Goal: Find specific page/section: Find specific page/section

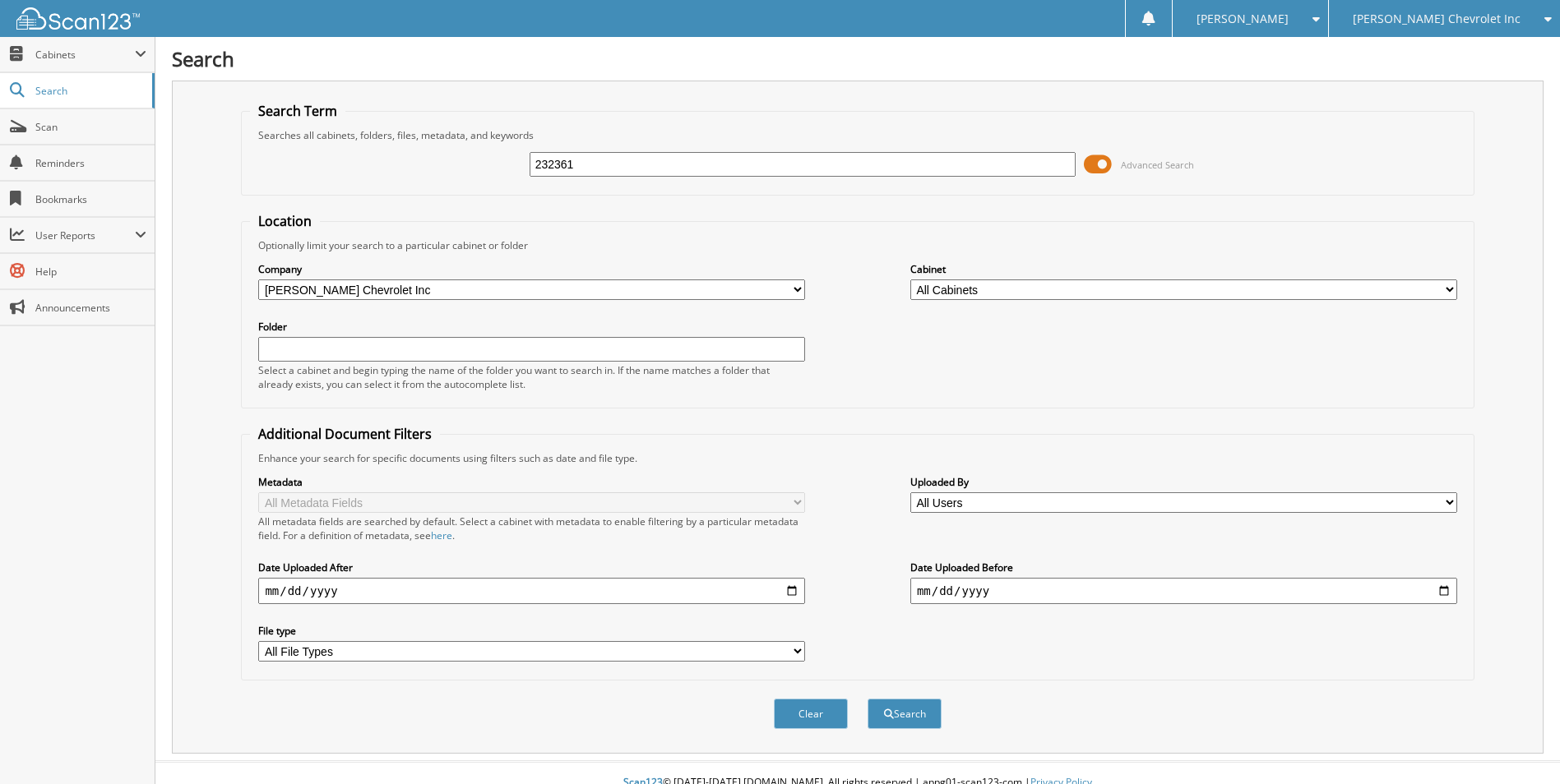
type input "232361"
click at [867, 699] on button "Search" at bounding box center [904, 714] width 74 height 31
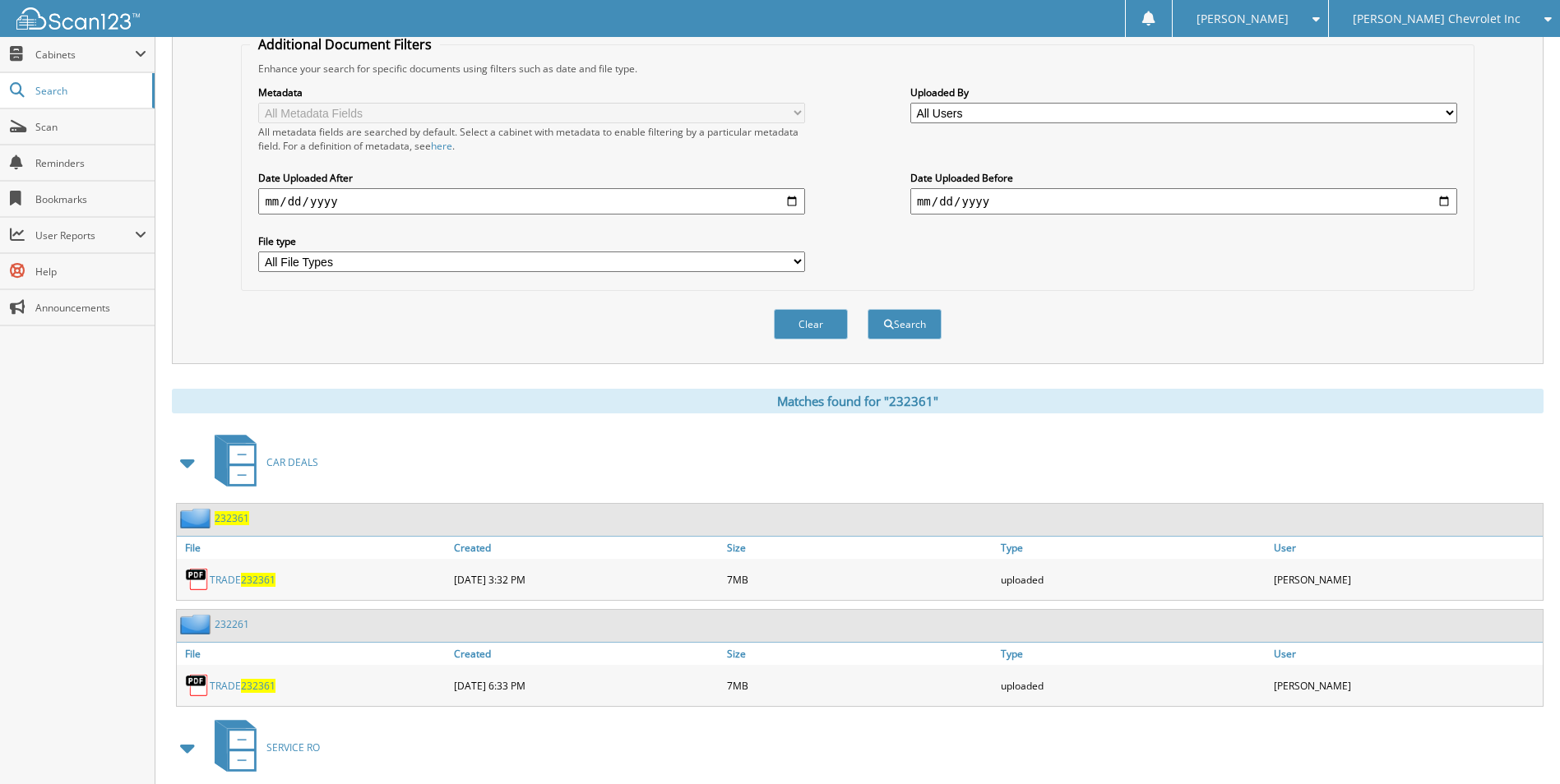
scroll to position [493, 0]
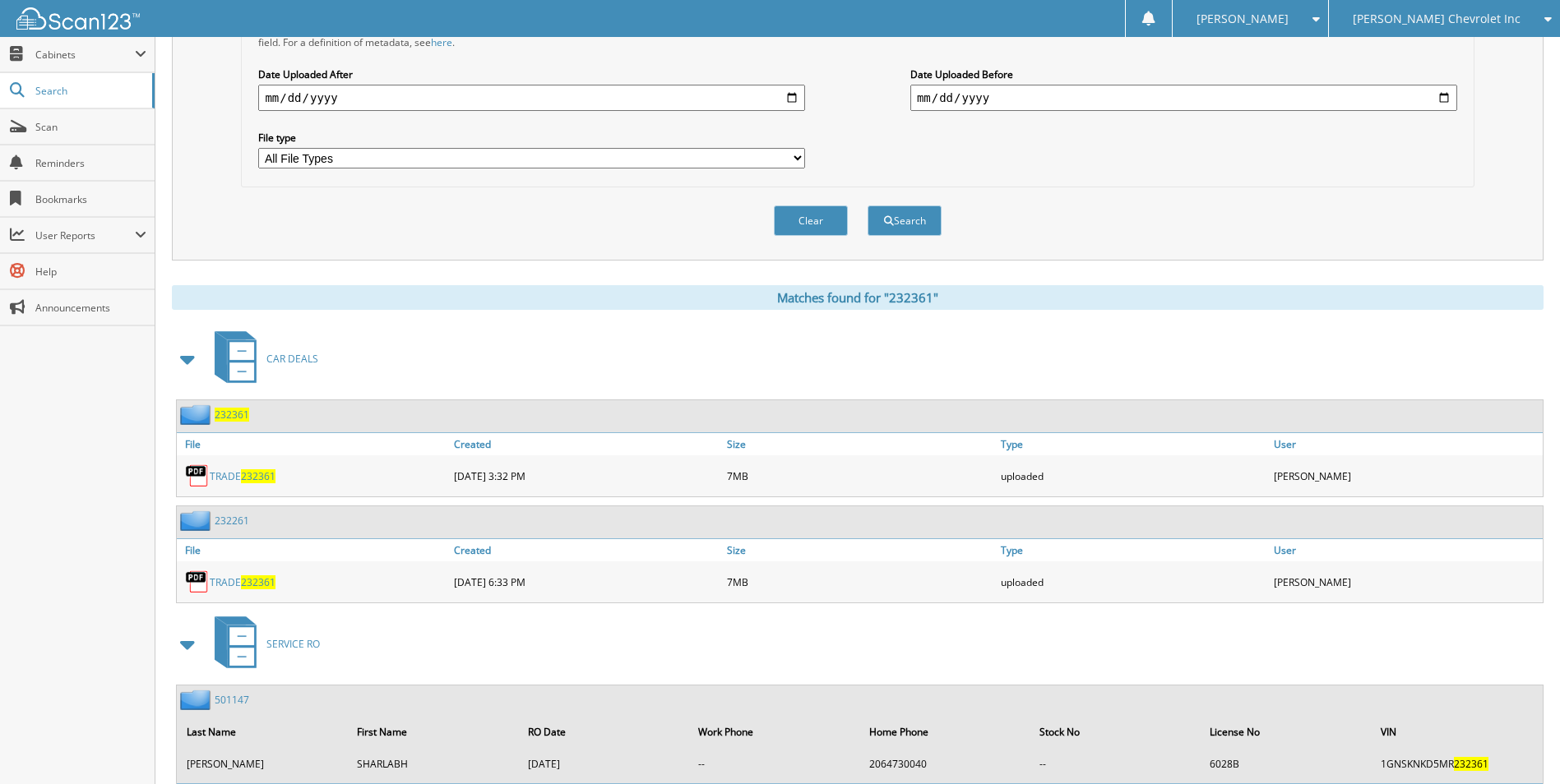
click at [231, 414] on span "232361" at bounding box center [231, 415] width 35 height 14
